Goal: Transaction & Acquisition: Purchase product/service

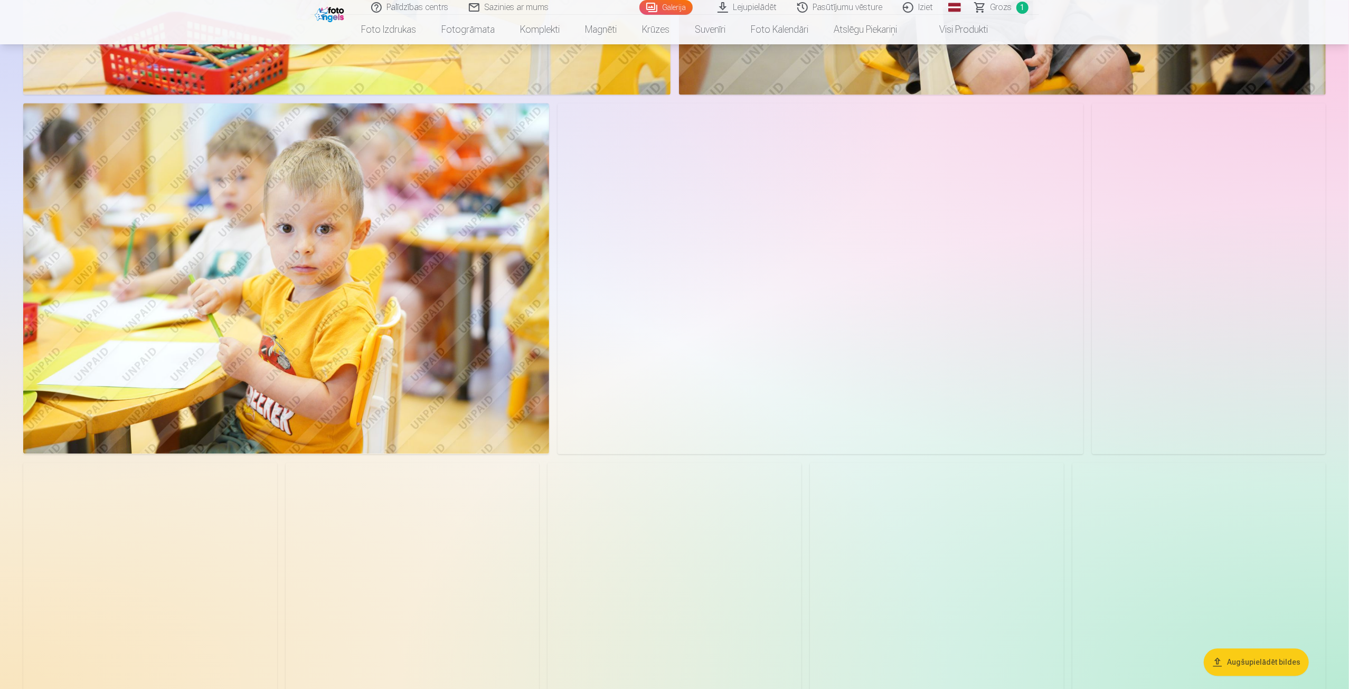
scroll to position [2530, 0]
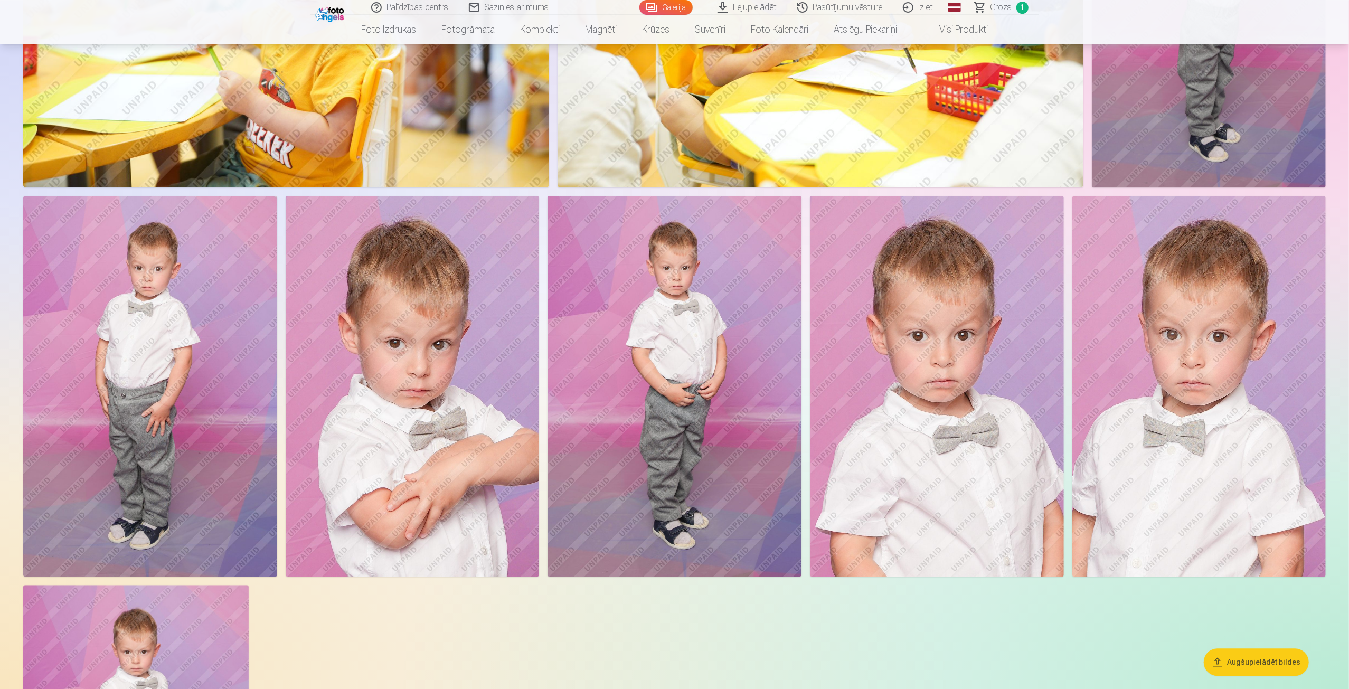
click at [706, 316] on img at bounding box center [675, 386] width 254 height 381
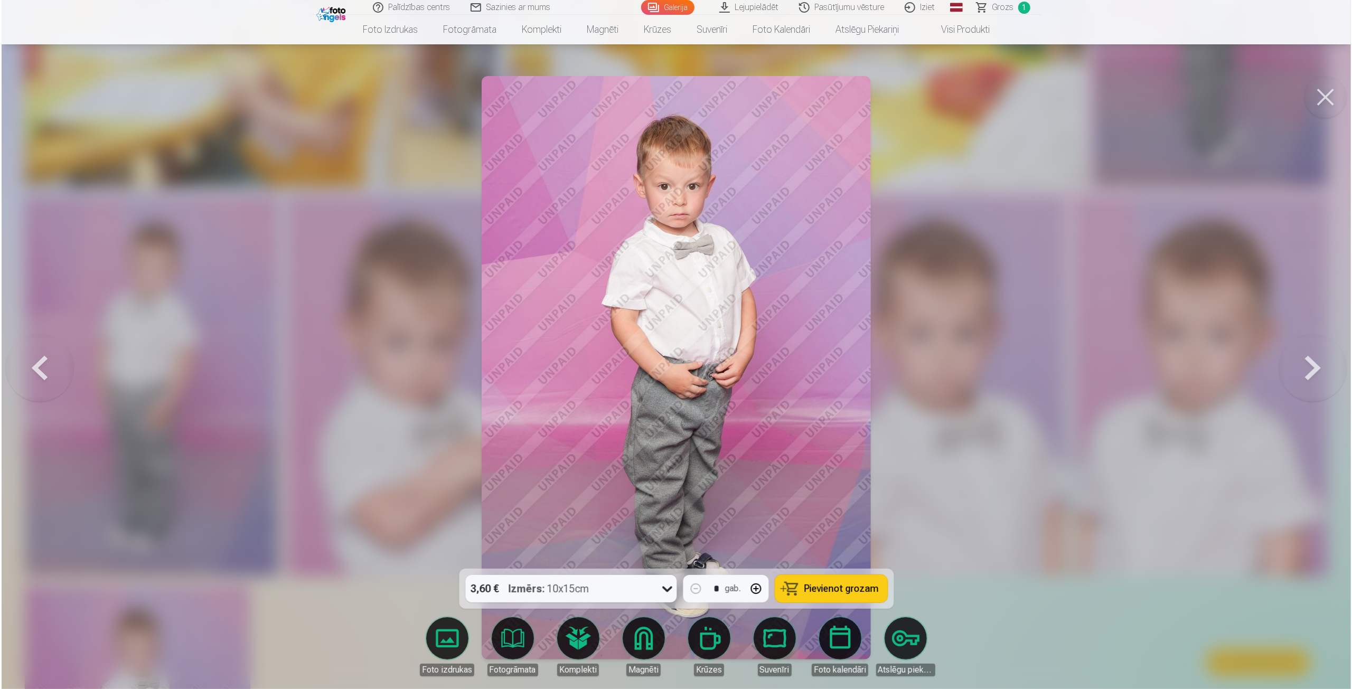
scroll to position [2534, 0]
click at [662, 588] on icon at bounding box center [666, 588] width 17 height 17
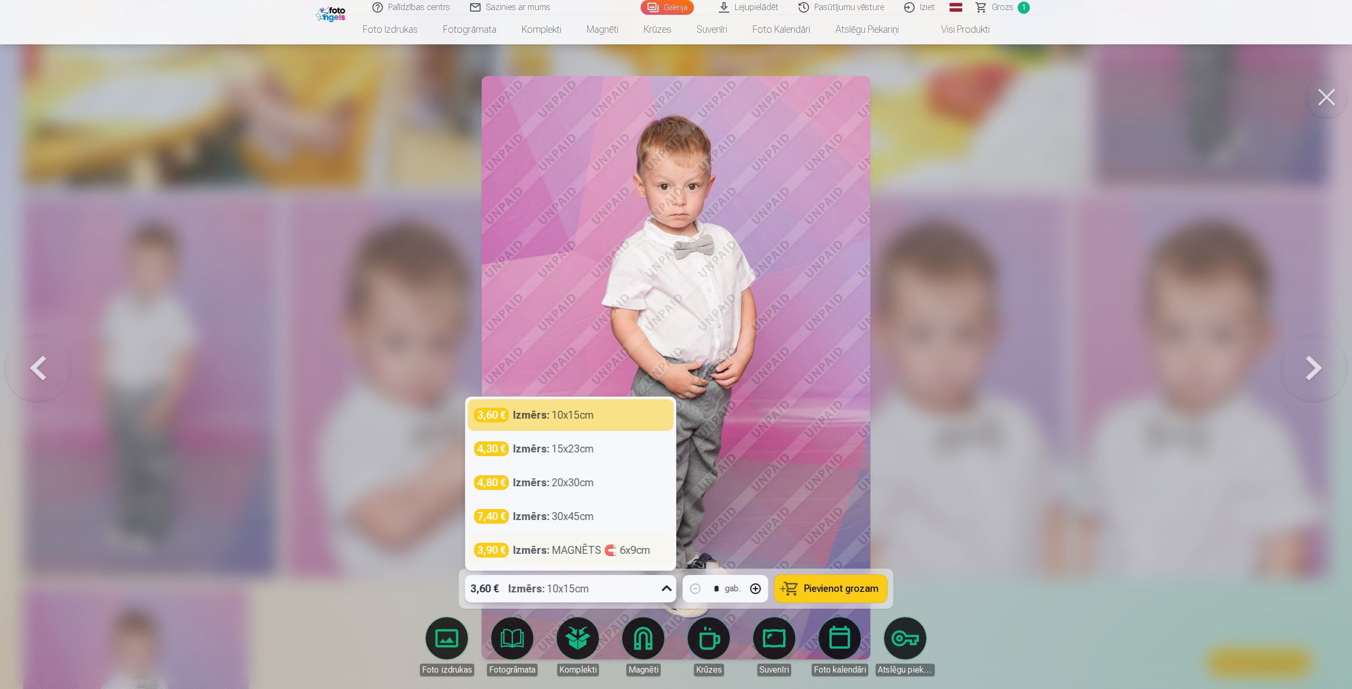
click at [596, 552] on div "Izmērs : MAGNĒTS 🧲 6x9cm" at bounding box center [581, 550] width 137 height 15
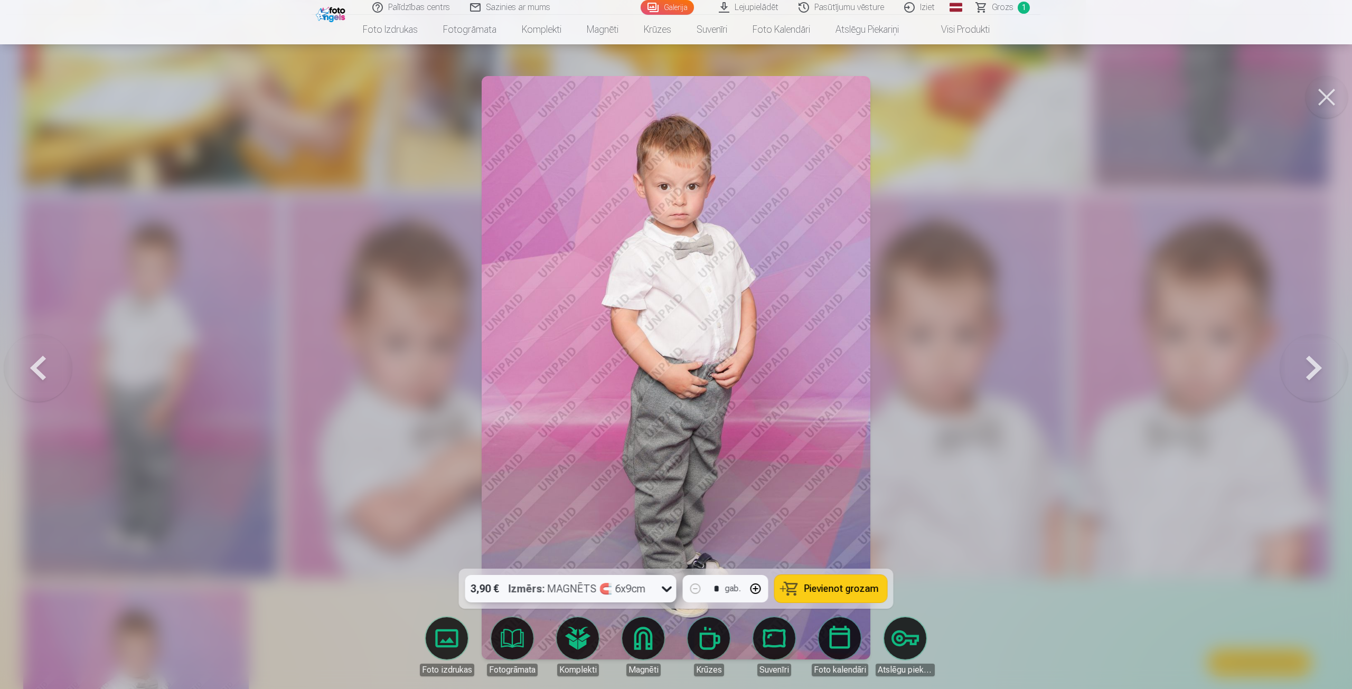
click at [844, 590] on span "Pievienot grozam" at bounding box center [841, 589] width 74 height 10
click at [1322, 96] on button at bounding box center [1326, 97] width 42 height 42
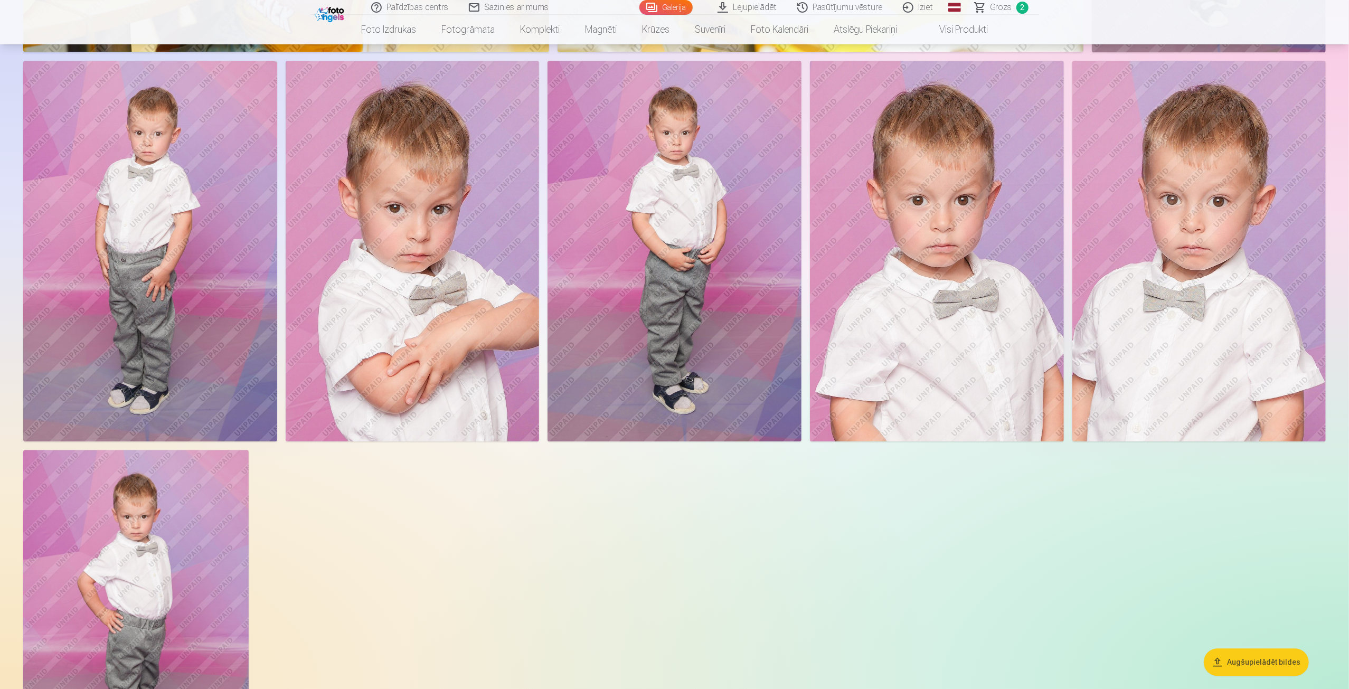
scroll to position [2473, 0]
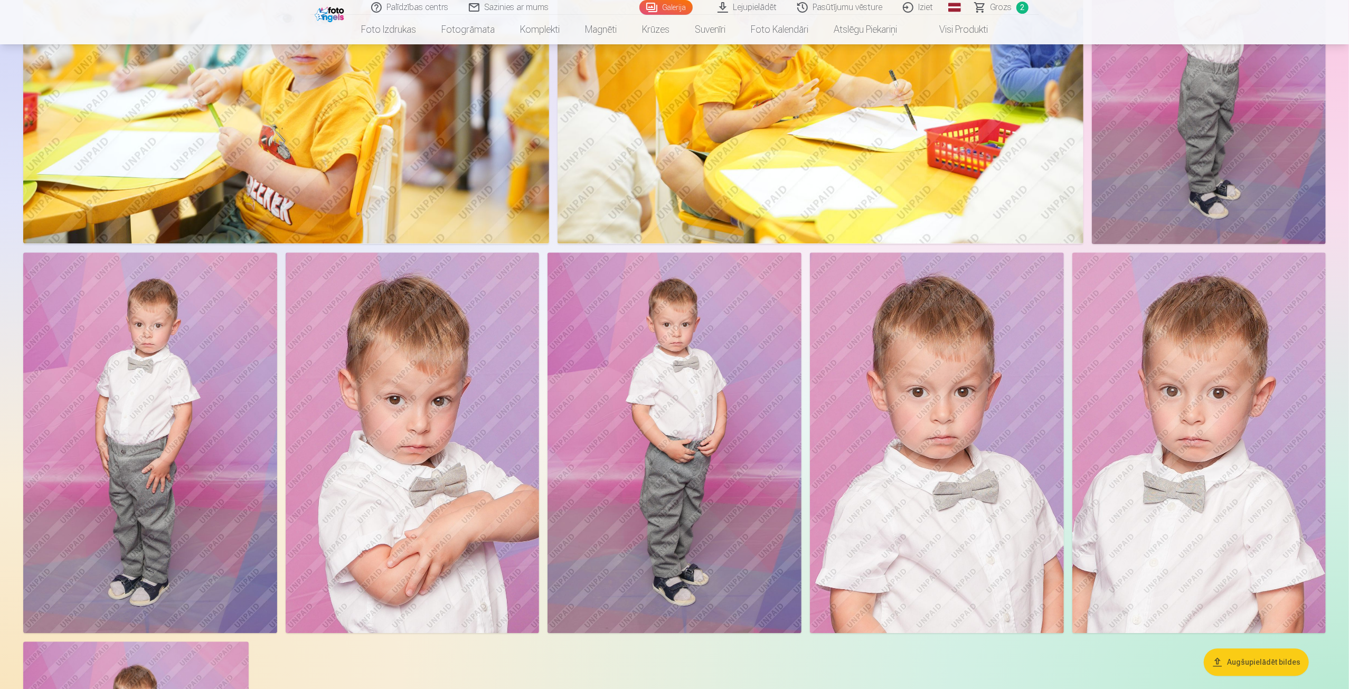
click at [1192, 400] on img at bounding box center [1198, 442] width 253 height 381
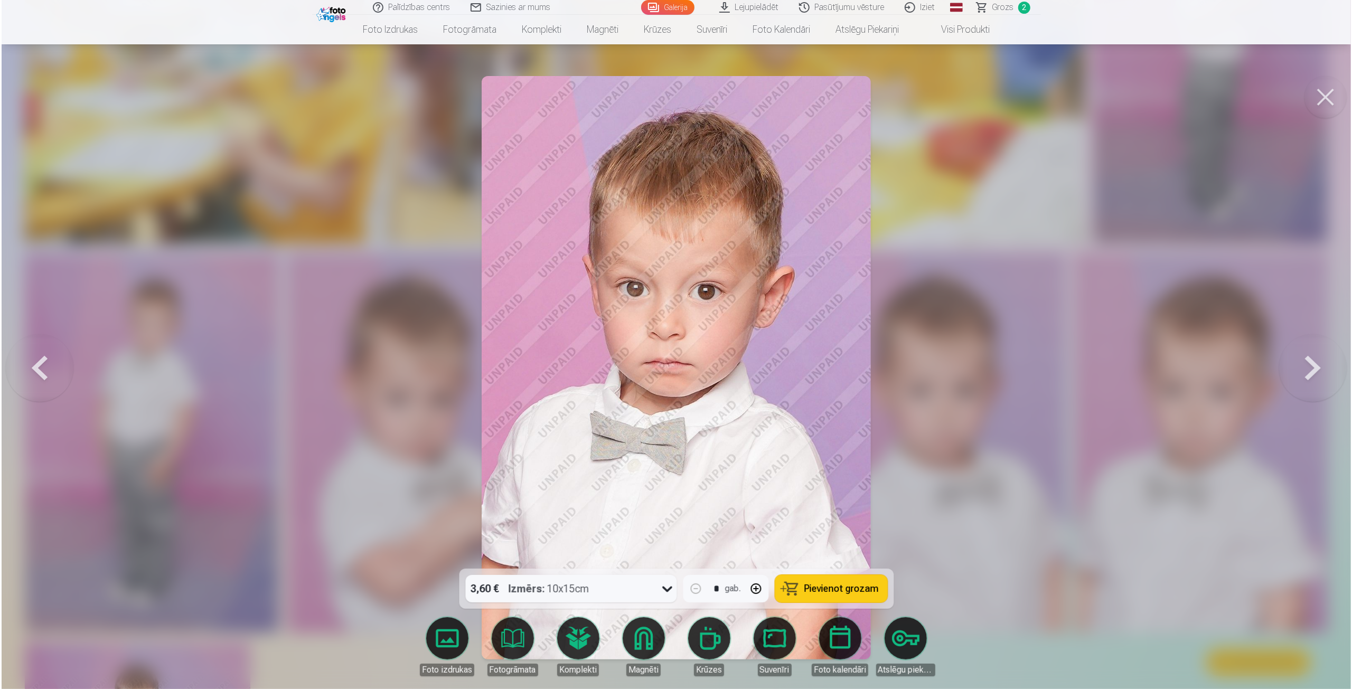
scroll to position [2477, 0]
click at [661, 589] on icon at bounding box center [666, 588] width 17 height 17
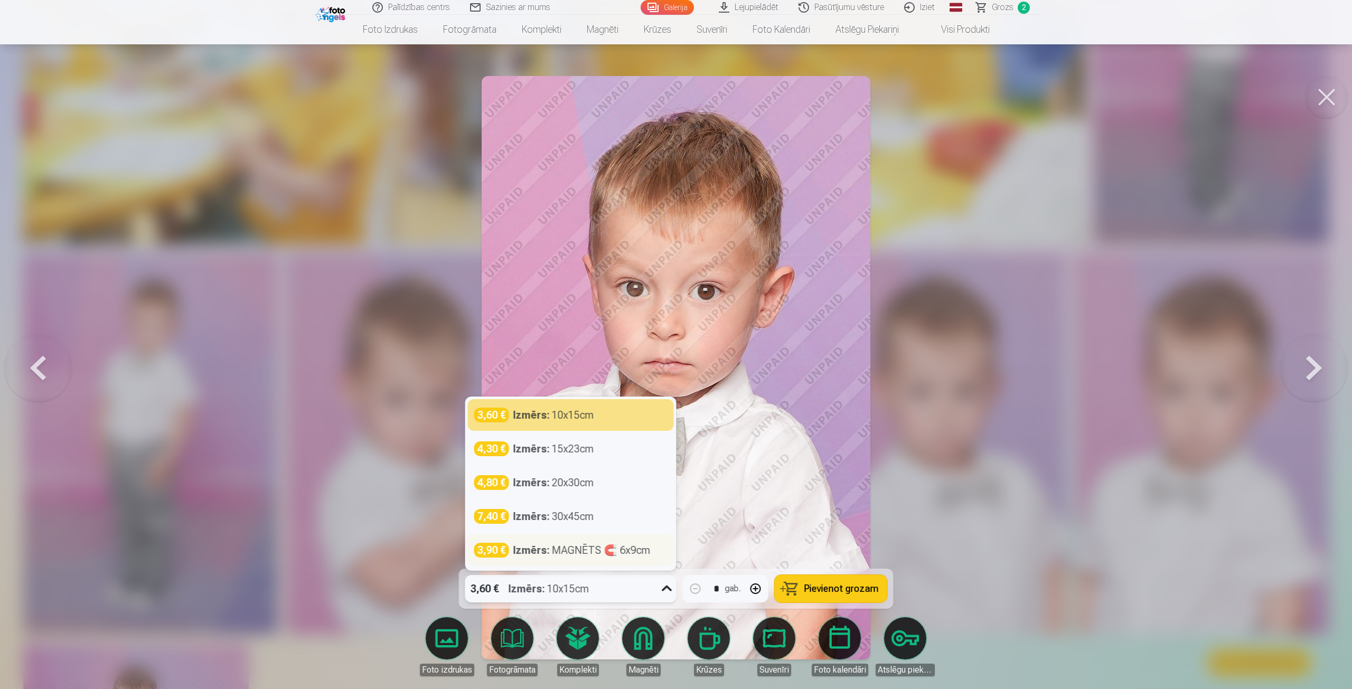
click at [603, 546] on div "Izmērs : MAGNĒTS 🧲 6x9cm" at bounding box center [581, 550] width 137 height 15
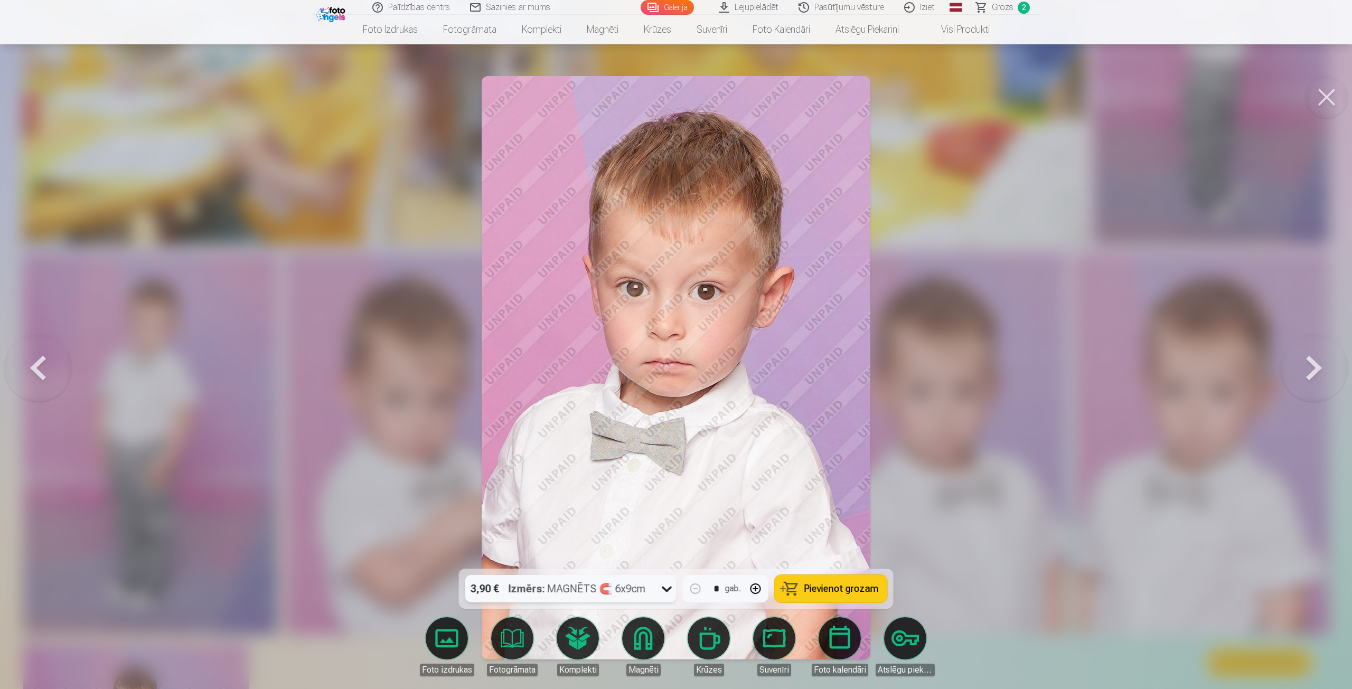
click at [818, 588] on span "Pievienot grozam" at bounding box center [841, 589] width 74 height 10
click at [1326, 94] on button at bounding box center [1326, 97] width 42 height 42
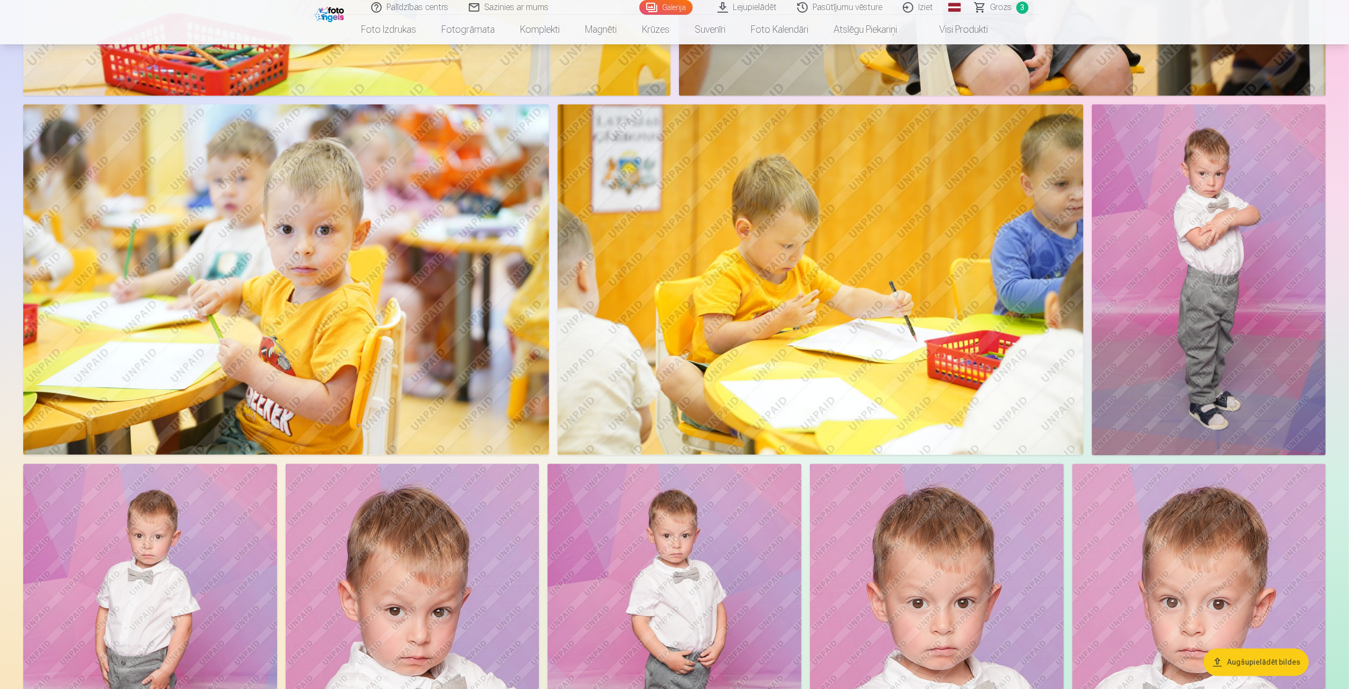
scroll to position [2579, 0]
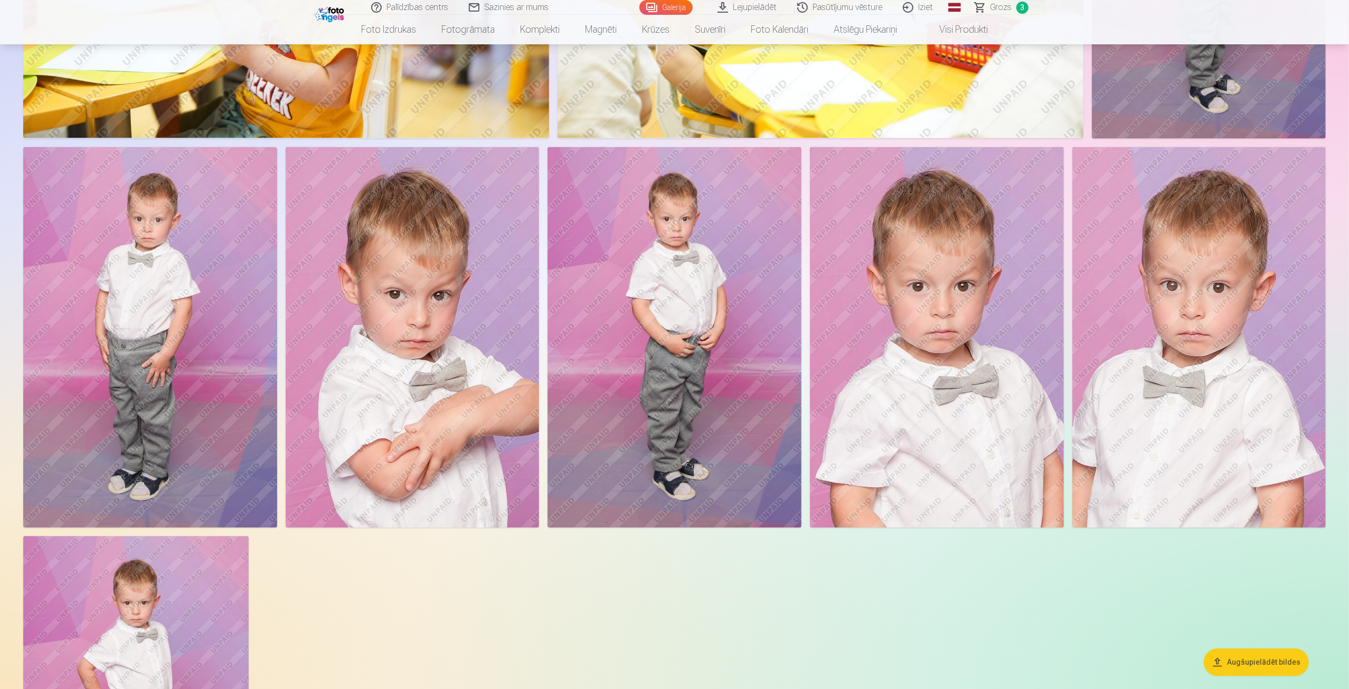
click at [1279, 382] on img at bounding box center [1198, 337] width 253 height 381
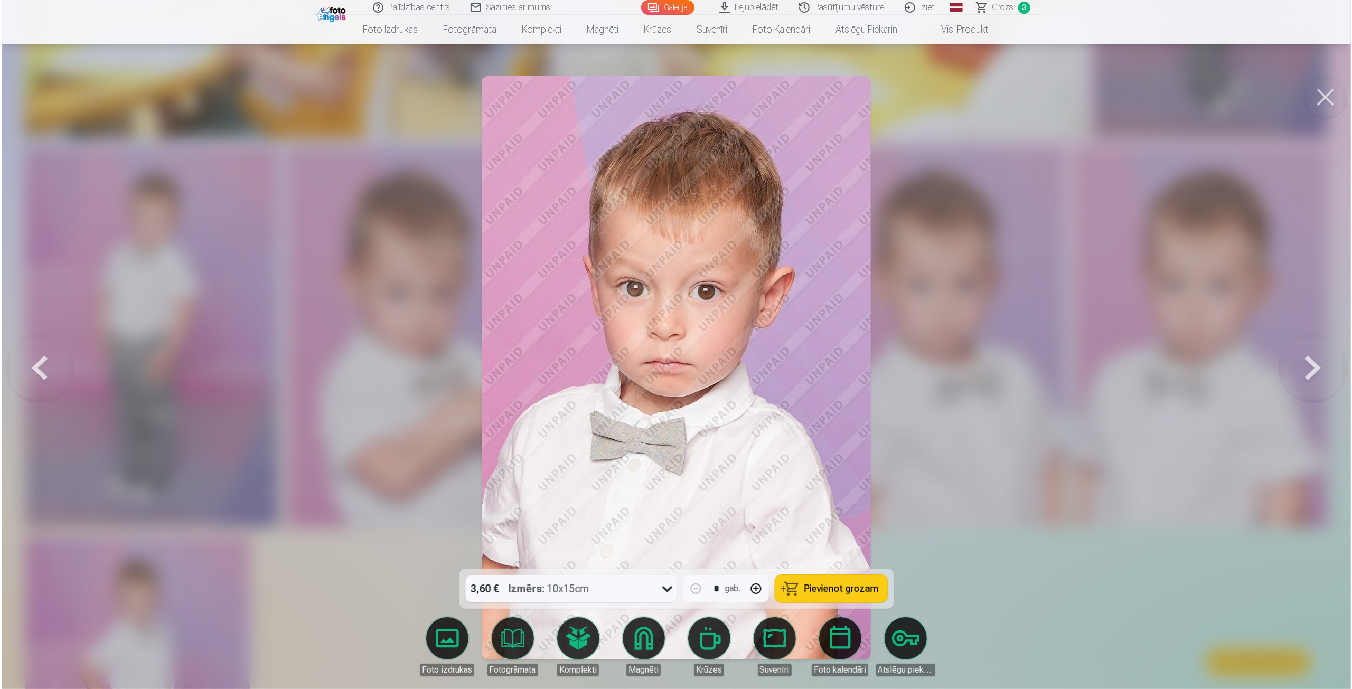
scroll to position [2583, 0]
click at [1323, 102] on button at bounding box center [1326, 97] width 42 height 42
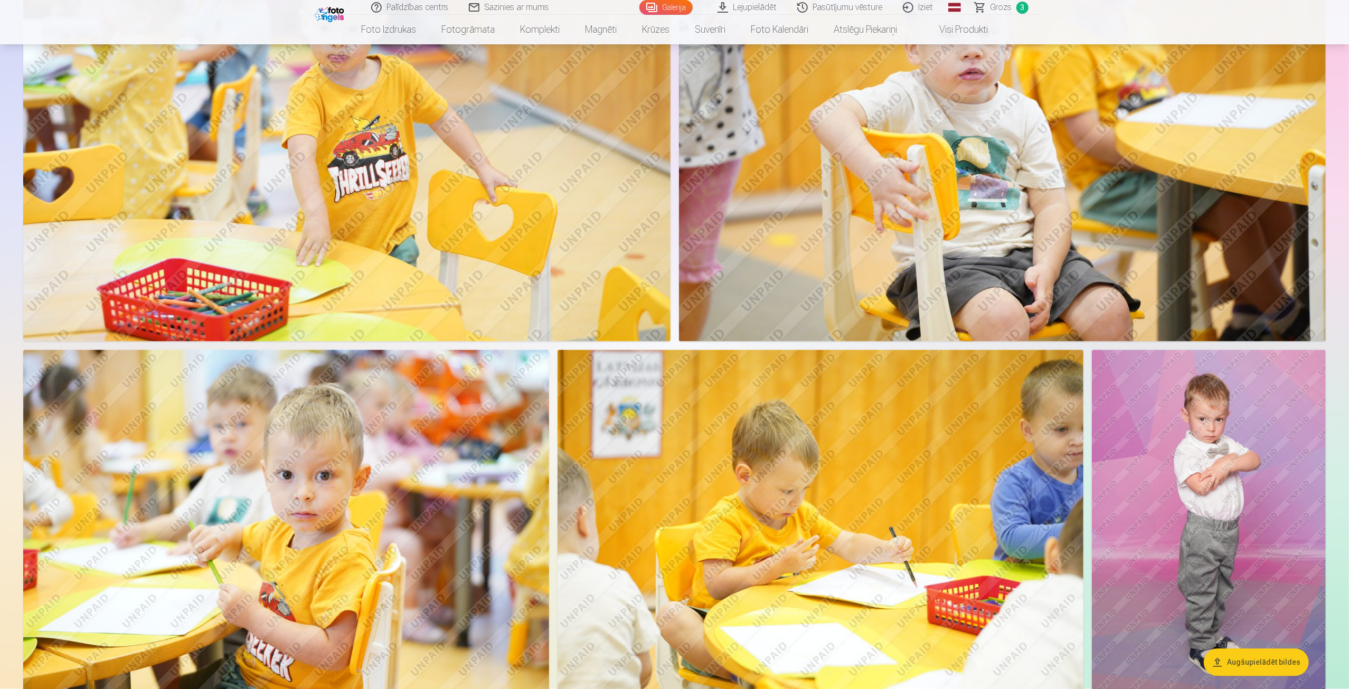
scroll to position [2051, 0]
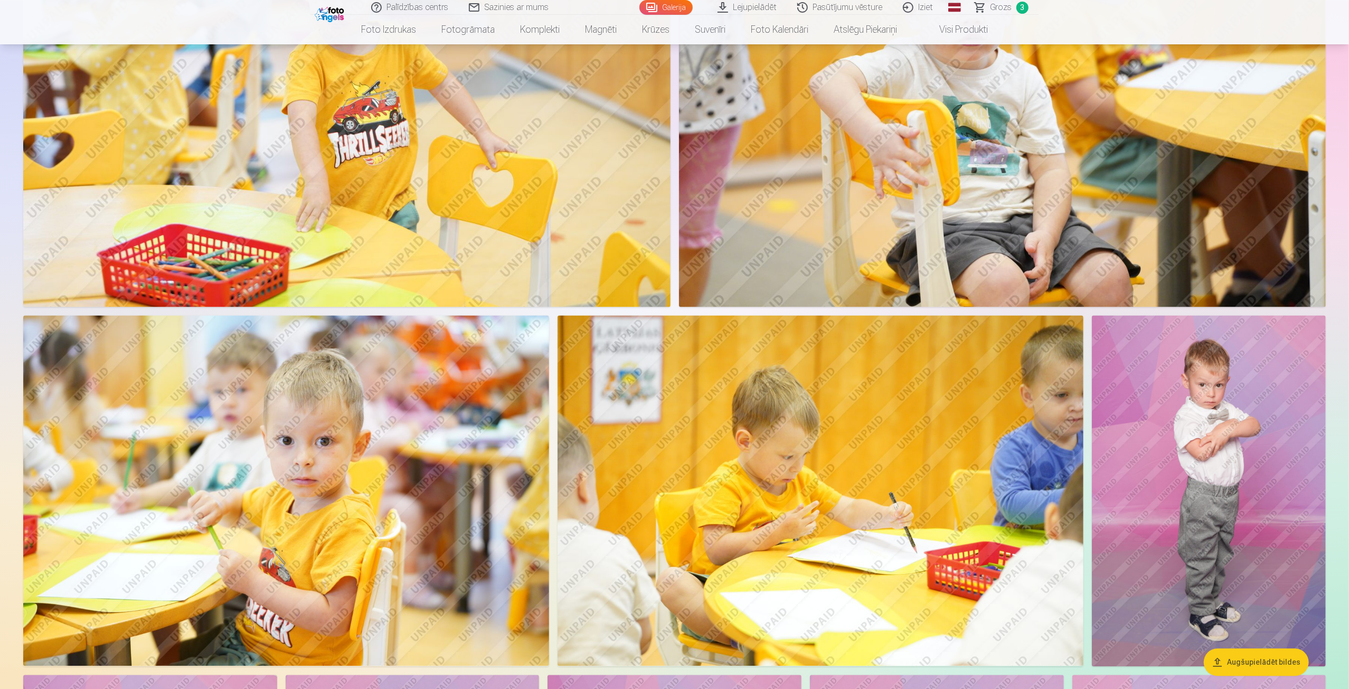
click at [1236, 654] on button "Augšupielādēt bildes" at bounding box center [1256, 662] width 105 height 27
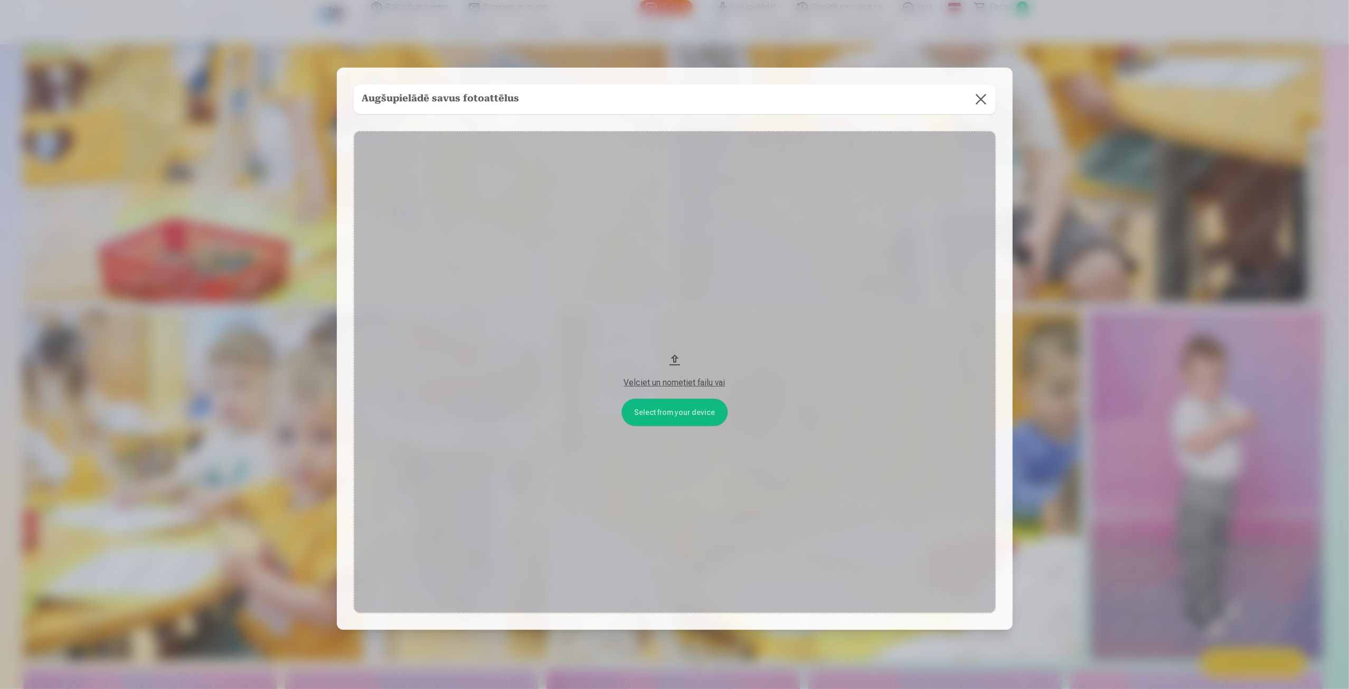
scroll to position [2054, 0]
click at [976, 99] on button at bounding box center [982, 99] width 30 height 30
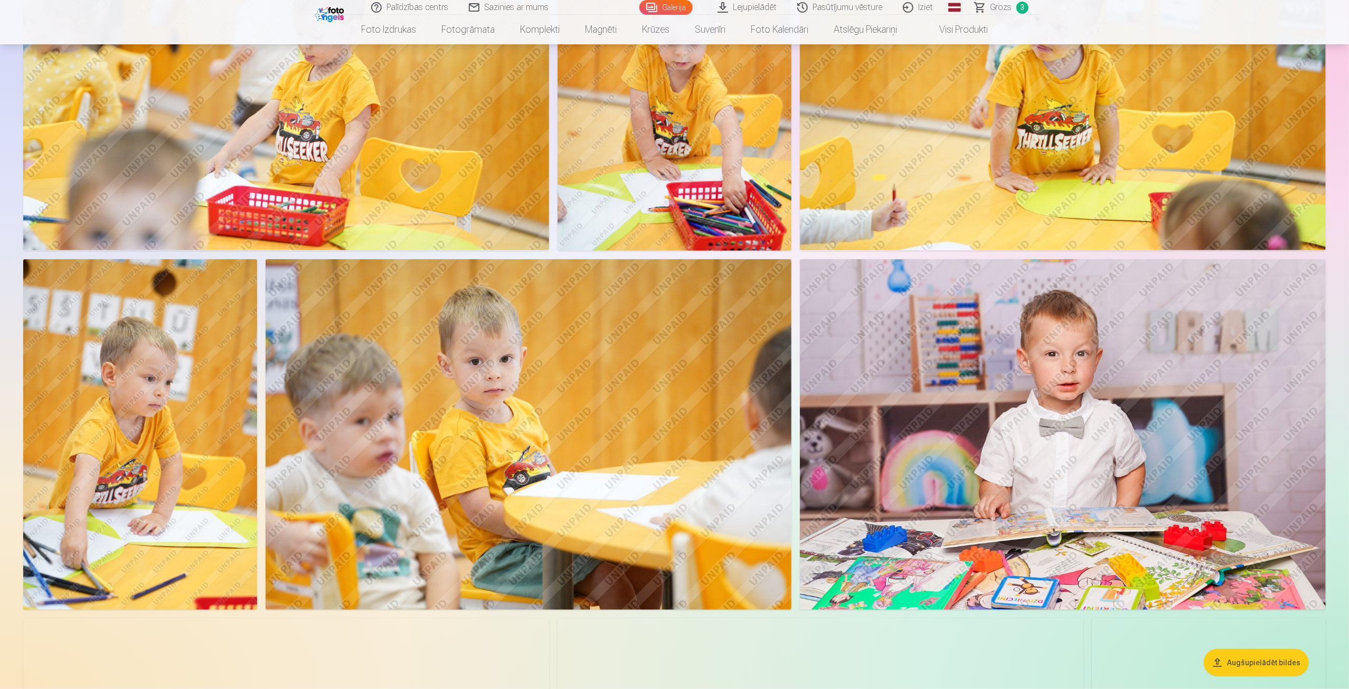
scroll to position [312, 0]
